Goal: Transaction & Acquisition: Purchase product/service

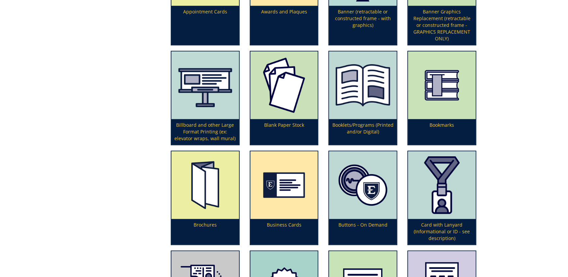
scroll to position [299, 0]
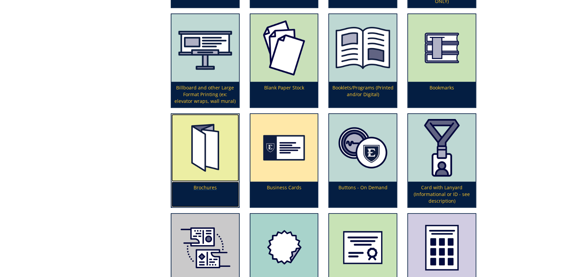
click at [212, 163] on img at bounding box center [205, 148] width 68 height 68
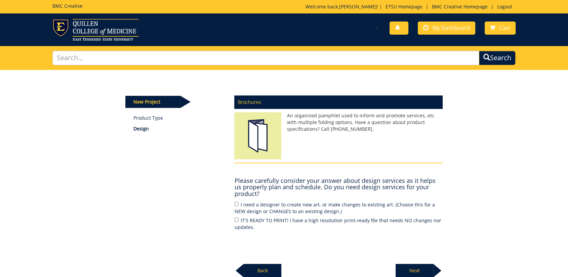
click at [246, 204] on label "I need a designer to create new art, or make changes to existing art. (Choose t…" at bounding box center [338, 208] width 208 height 14
click at [239, 204] on input "I need a designer to create new art, or make changes to existing art. (Choose t…" at bounding box center [236, 204] width 4 height 4
radio input "true"
click at [419, 272] on p "Next" at bounding box center [415, 270] width 38 height 13
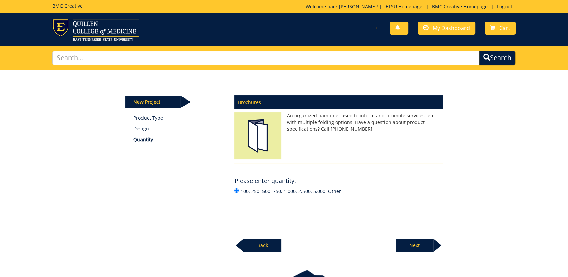
click at [282, 204] on input "100, 250, 500, 750, 1,000, 2,500, 5,000, Other" at bounding box center [268, 201] width 55 height 9
type input "1000"
click at [421, 248] on p "Next" at bounding box center [415, 245] width 38 height 13
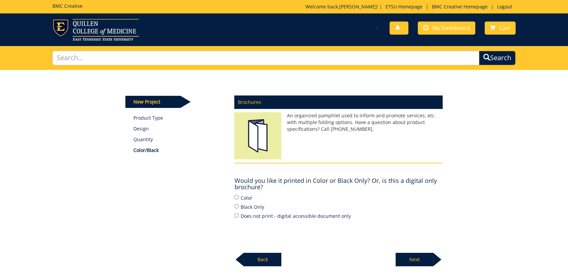
click at [243, 199] on label "Color" at bounding box center [338, 197] width 208 height 7
click at [239, 199] on input "Color" at bounding box center [236, 197] width 4 height 4
radio input "true"
click at [412, 260] on p "Next" at bounding box center [415, 259] width 38 height 13
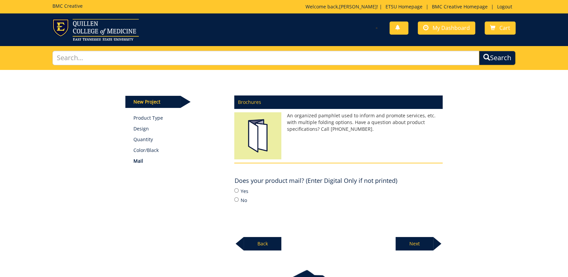
click at [239, 201] on label "No" at bounding box center [338, 199] width 208 height 7
click at [239, 201] on input "No" at bounding box center [236, 199] width 4 height 4
radio input "true"
click at [430, 246] on p "Next" at bounding box center [415, 243] width 38 height 13
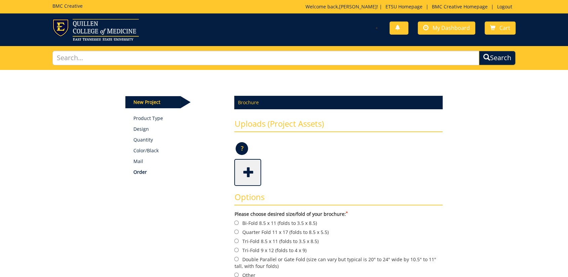
scroll to position [75, 0]
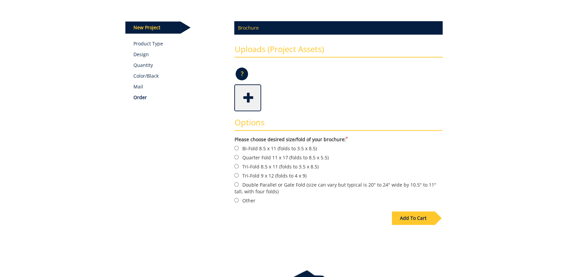
click at [496, 163] on div "Some kind of message here. New Project Product Type Design Quantity Color/Black…" at bounding box center [284, 127] width 568 height 264
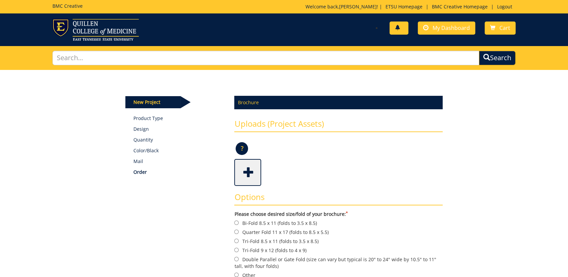
click at [397, 32] on link at bounding box center [399, 28] width 19 height 13
